Goal: Find specific page/section: Find specific page/section

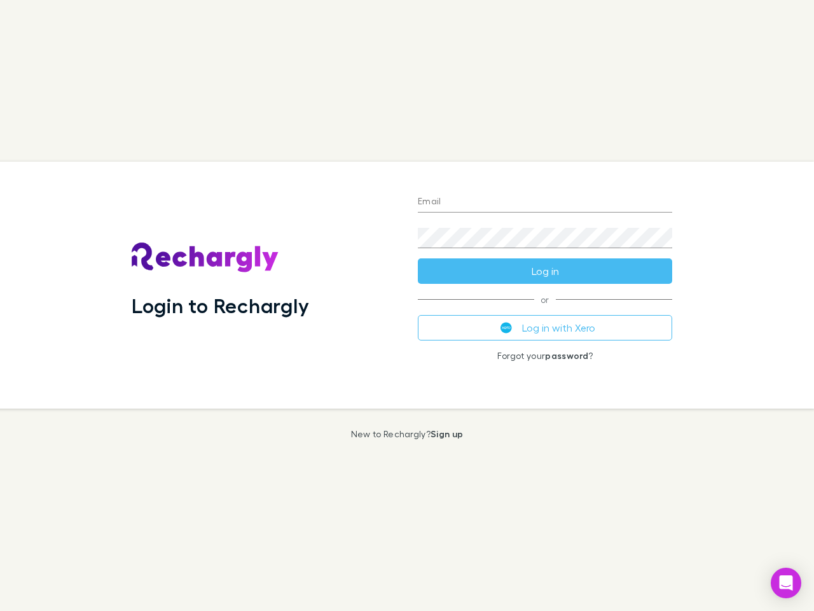
click at [407, 305] on div "Login to Rechargly" at bounding box center [265, 285] width 286 height 247
click at [545, 202] on input "Email" at bounding box center [545, 202] width 254 height 20
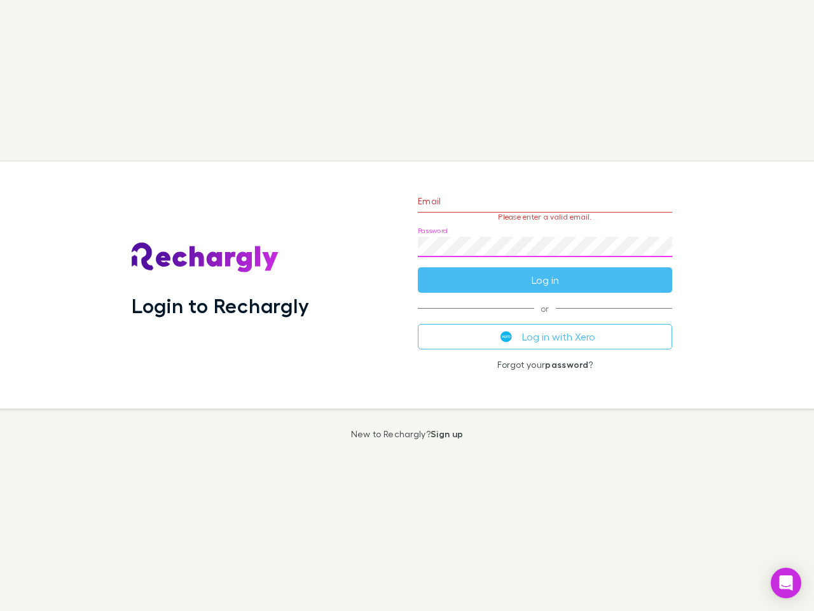
click at [545, 271] on form "Email Please enter a valid email. Password Log in" at bounding box center [545, 237] width 254 height 111
click at [545, 328] on div "Email Please enter a valid email. Password Log in or Log in with Xero Forgot yo…" at bounding box center [545, 285] width 275 height 247
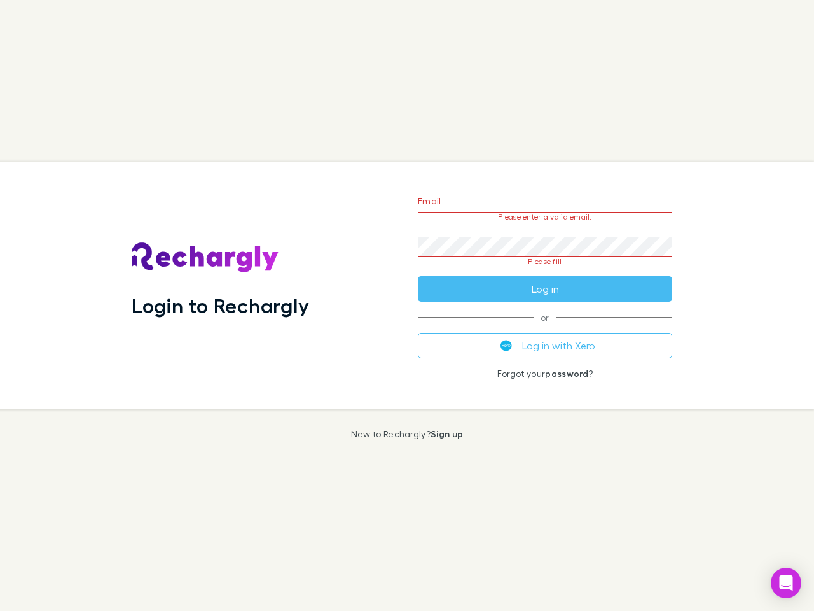
click at [786, 583] on icon "Open Intercom Messenger" at bounding box center [786, 582] width 13 height 15
